Goal: Check status: Check status

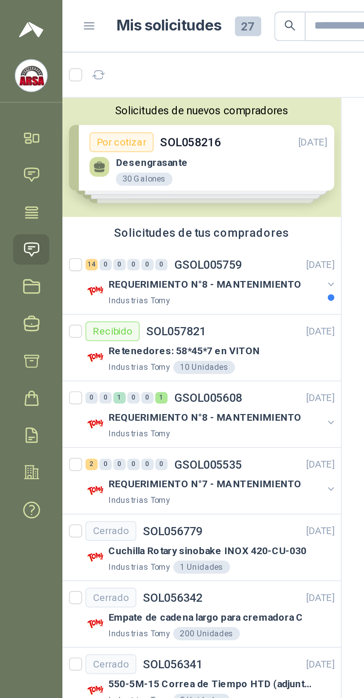
click at [115, 130] on p "REQUERIMIENTO N°8 - MANTENIMIENTO" at bounding box center [92, 128] width 87 height 7
